Goal: Navigation & Orientation: Find specific page/section

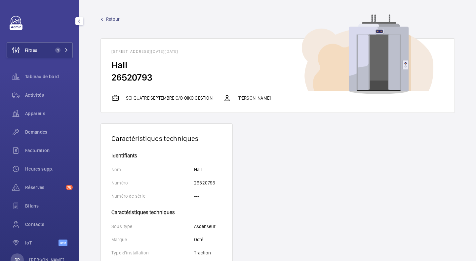
click at [31, 98] on span "Activités" at bounding box center [49, 95] width 48 height 7
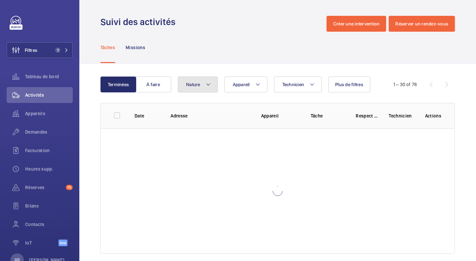
click at [192, 83] on span "Nature" at bounding box center [193, 84] width 14 height 5
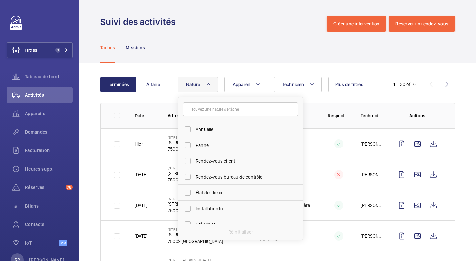
click at [187, 129] on label "Annuelle" at bounding box center [235, 130] width 115 height 16
click at [187, 129] on input "Annuelle" at bounding box center [187, 129] width 13 height 13
checkbox input "true"
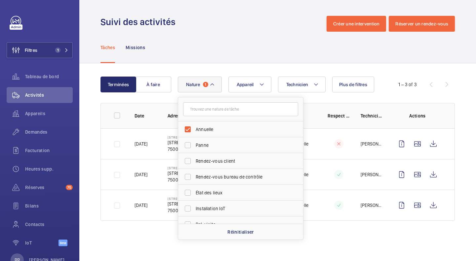
click at [193, 85] on span "Nature" at bounding box center [193, 84] width 14 height 5
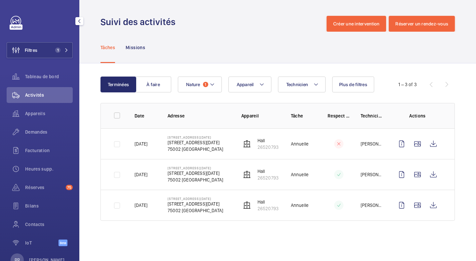
click at [35, 116] on span "Appareils" at bounding box center [49, 113] width 48 height 7
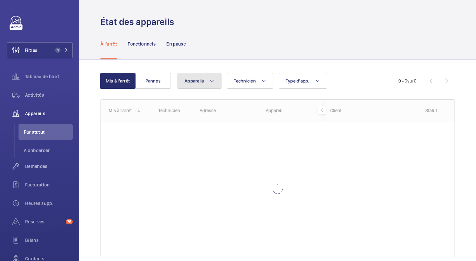
click at [186, 83] on span "Appareils" at bounding box center [193, 80] width 19 height 5
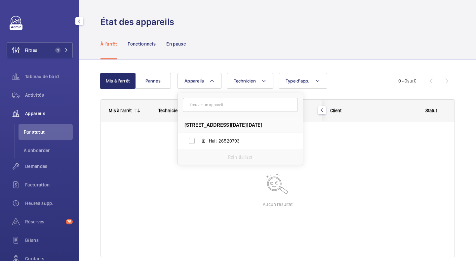
click at [34, 100] on div "Activités" at bounding box center [40, 95] width 66 height 16
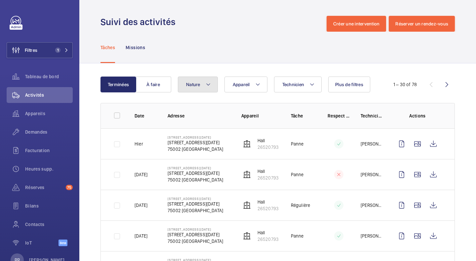
click at [205, 86] on mat-icon at bounding box center [207, 85] width 5 height 8
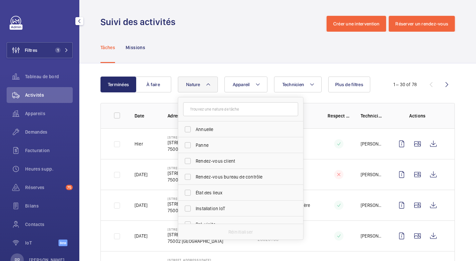
click at [30, 113] on span "Appareils" at bounding box center [49, 113] width 48 height 7
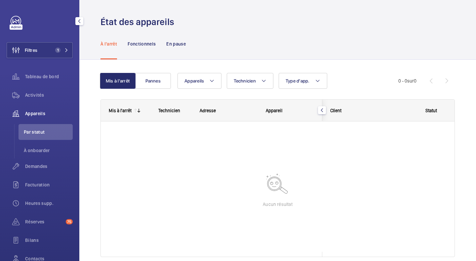
click at [40, 52] on button "Filtres 1" at bounding box center [40, 50] width 66 height 16
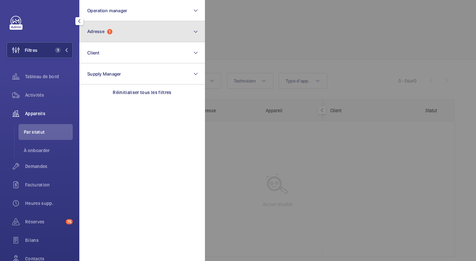
click at [107, 31] on span "Adresse 1" at bounding box center [99, 32] width 25 height 6
